Goal: Find specific page/section: Find specific page/section

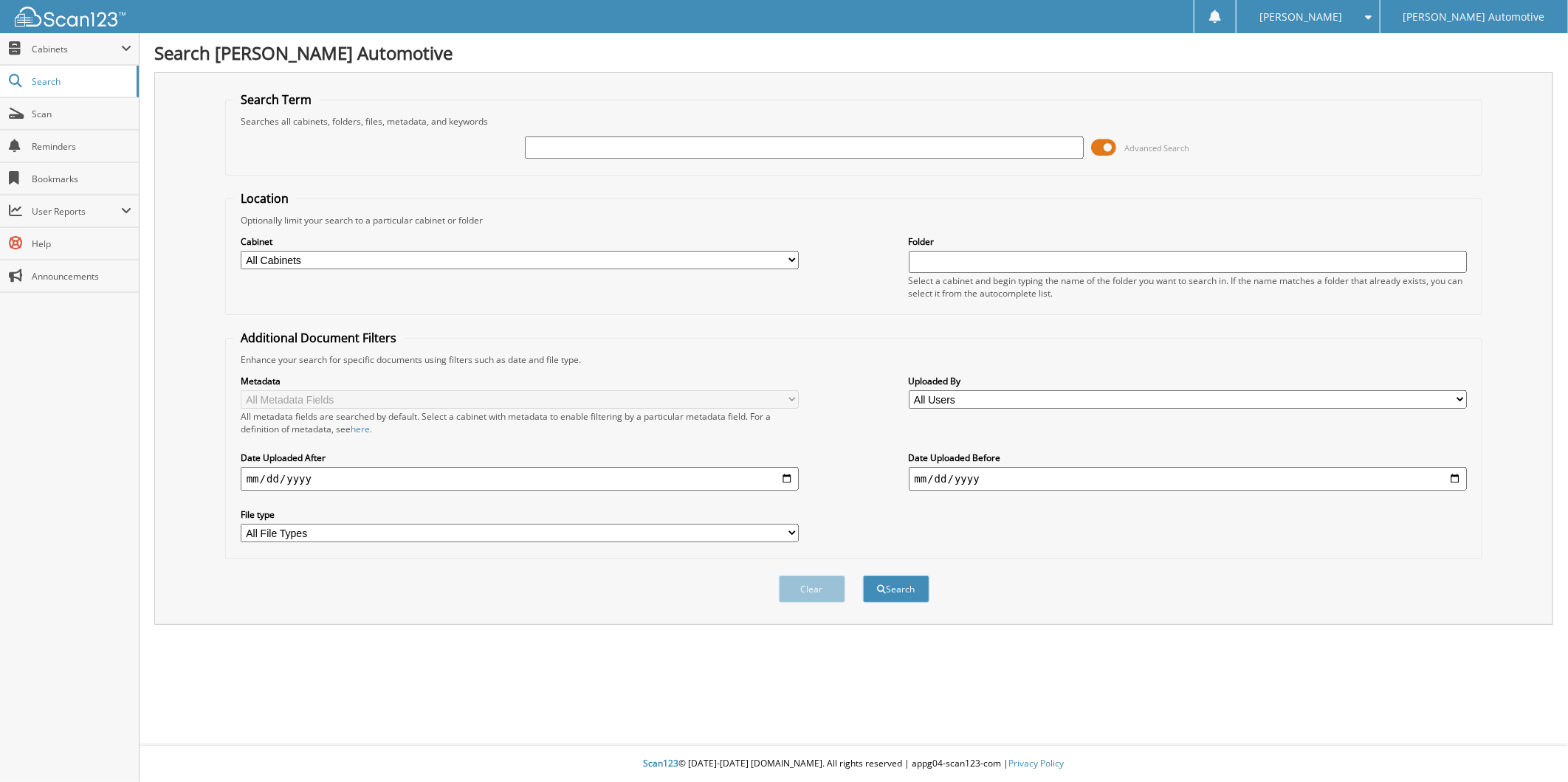
click at [537, 152] on input "text" at bounding box center [805, 147] width 559 height 22
type input "[PERSON_NAME]"
click at [863, 576] on button "Search" at bounding box center [896, 589] width 67 height 28
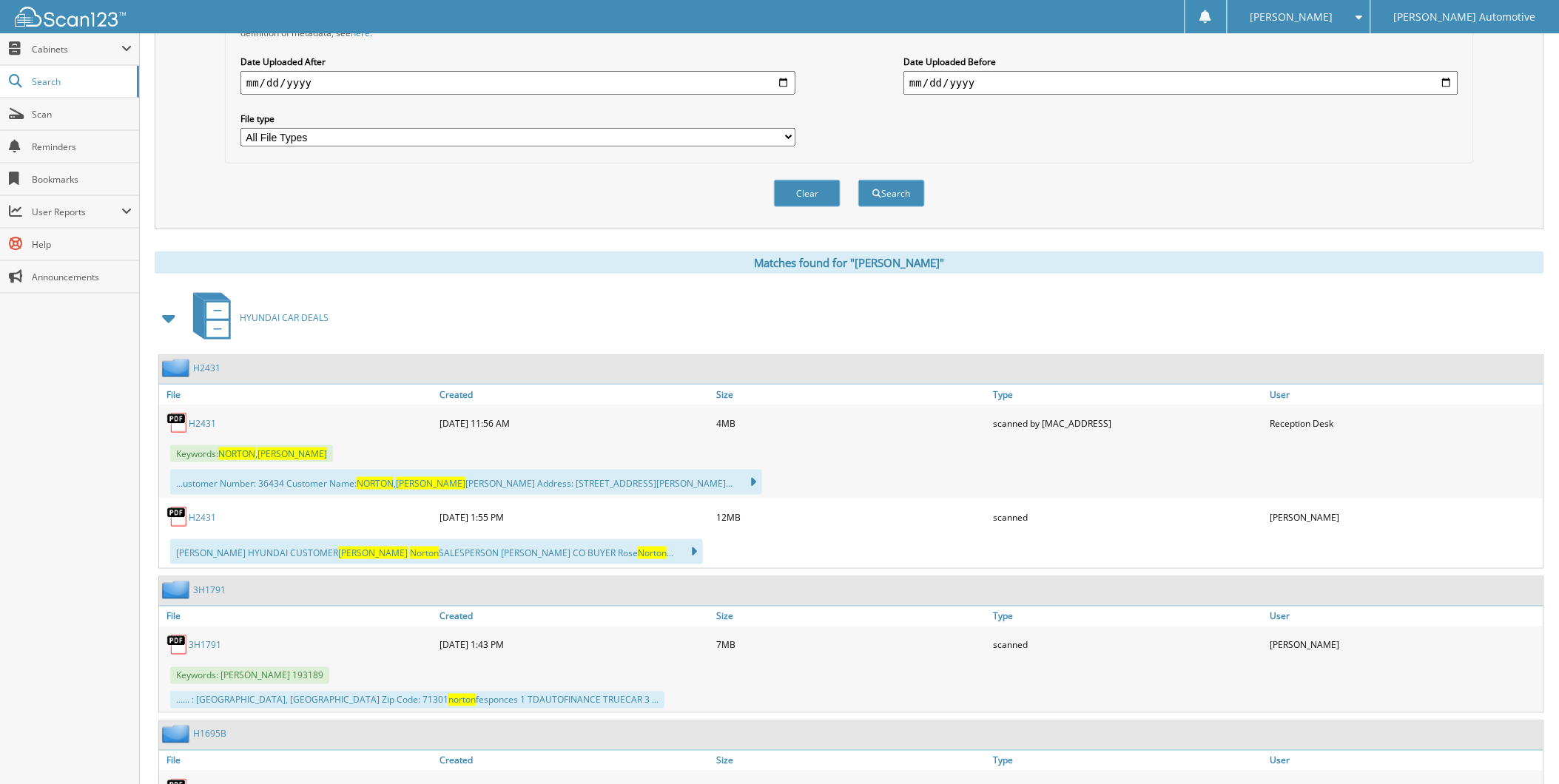
scroll to position [411, 0]
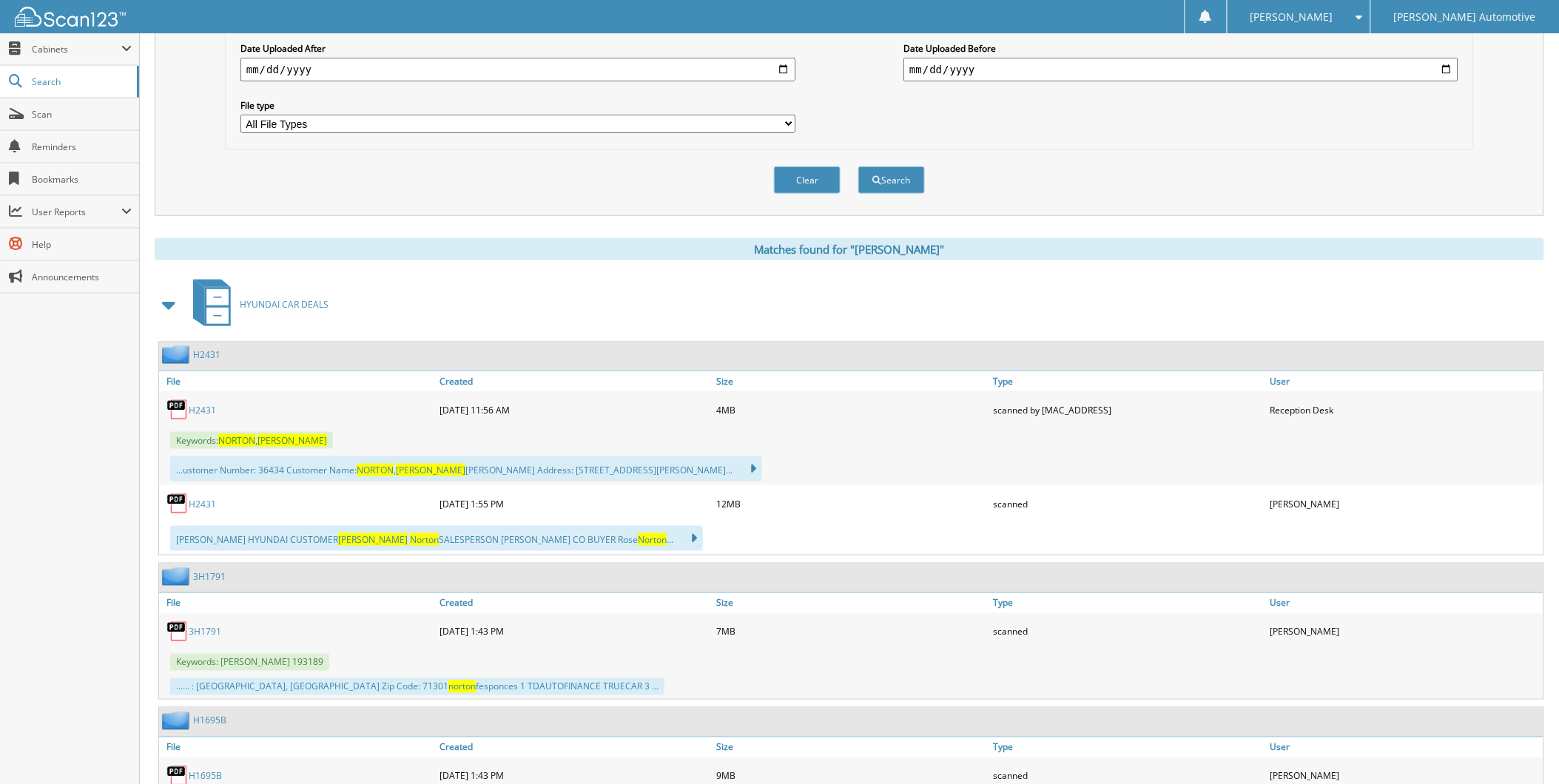
click at [205, 416] on link "H2431" at bounding box center [202, 410] width 28 height 12
click at [209, 510] on link "H2431" at bounding box center [202, 504] width 28 height 12
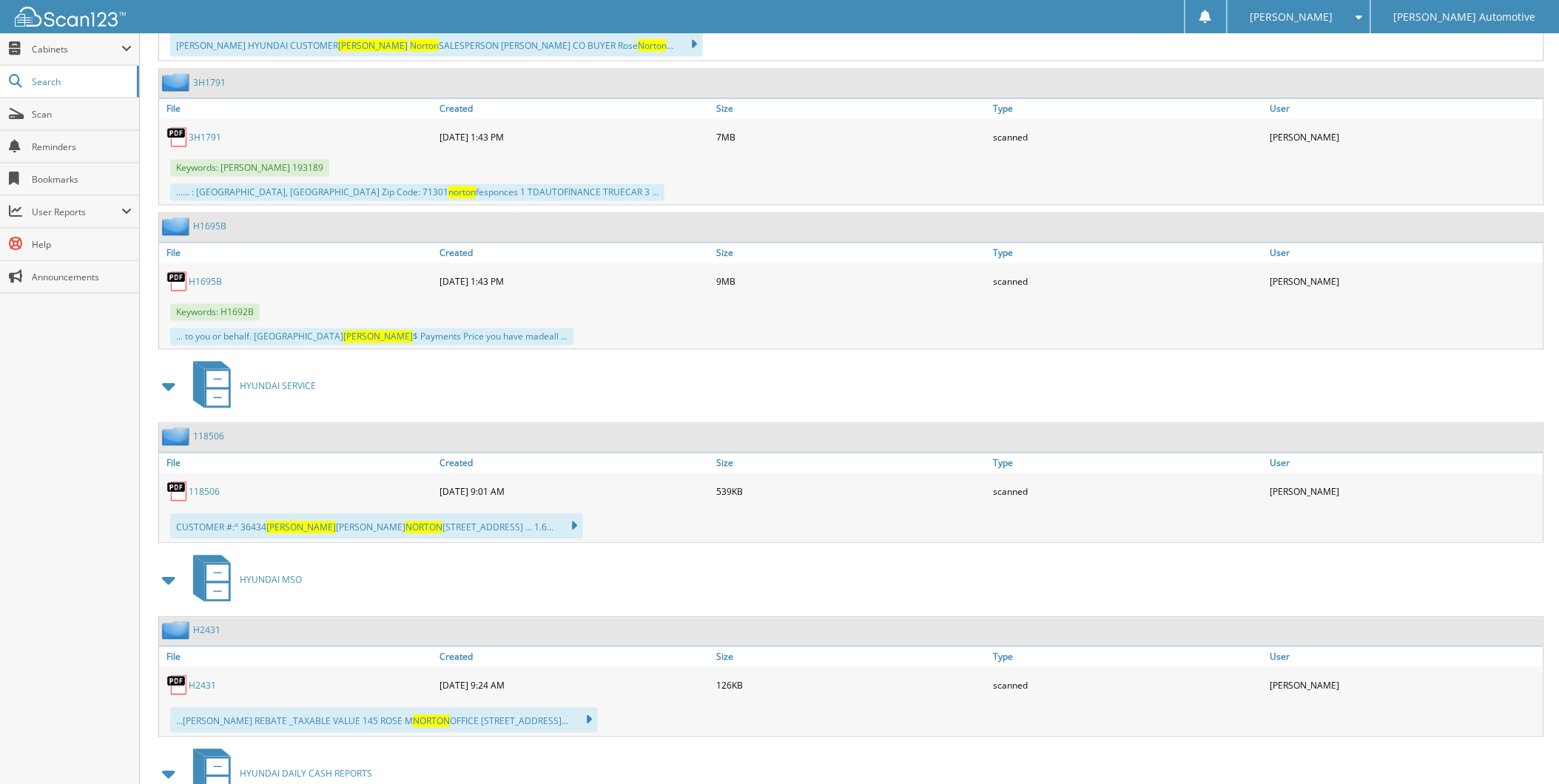
scroll to position [657, 0]
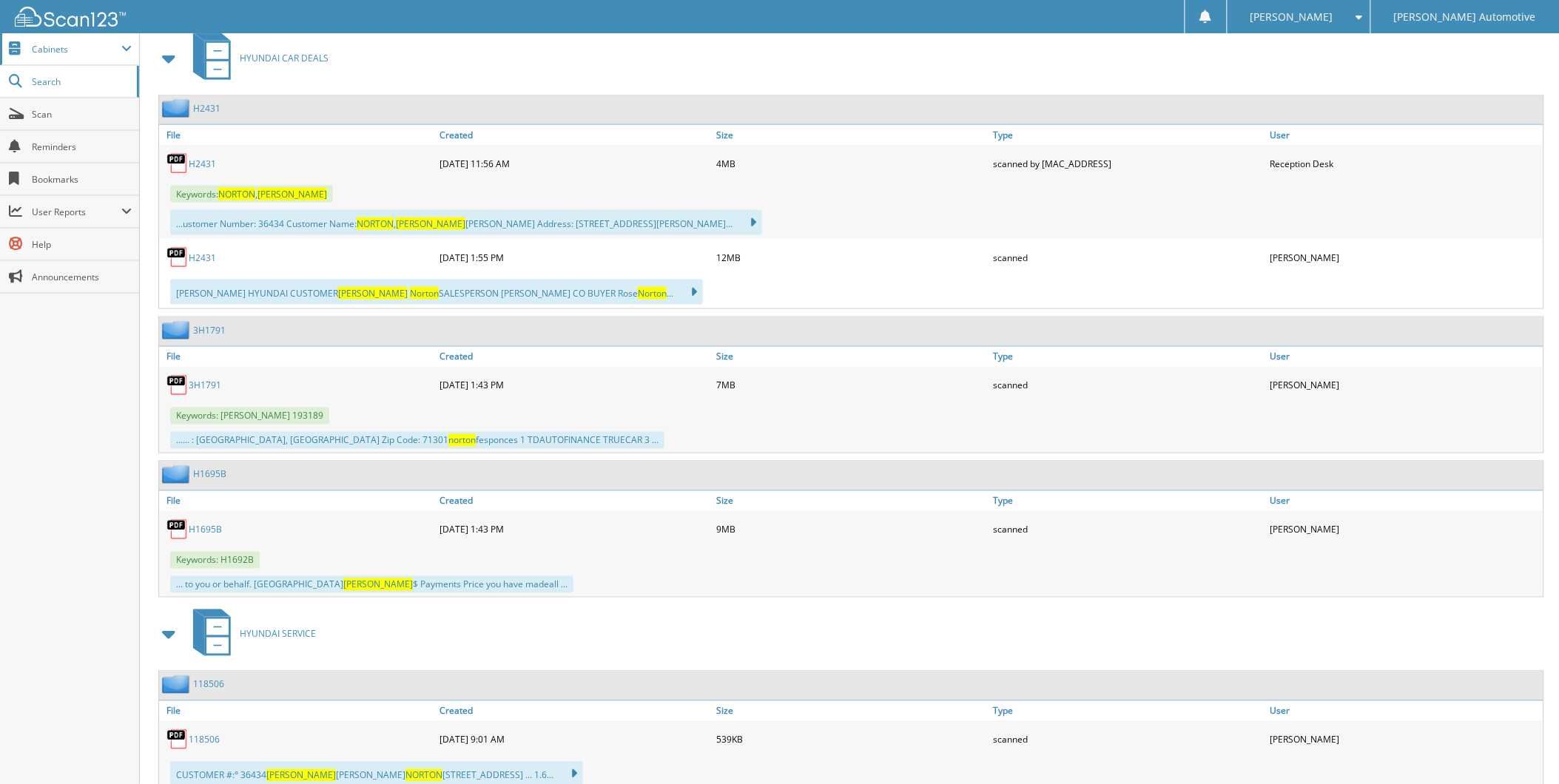
click at [62, 49] on span "Cabinets" at bounding box center [76, 49] width 89 height 12
click at [58, 77] on span "My Company" at bounding box center [77, 81] width 108 height 13
